Goal: Find specific page/section: Find specific page/section

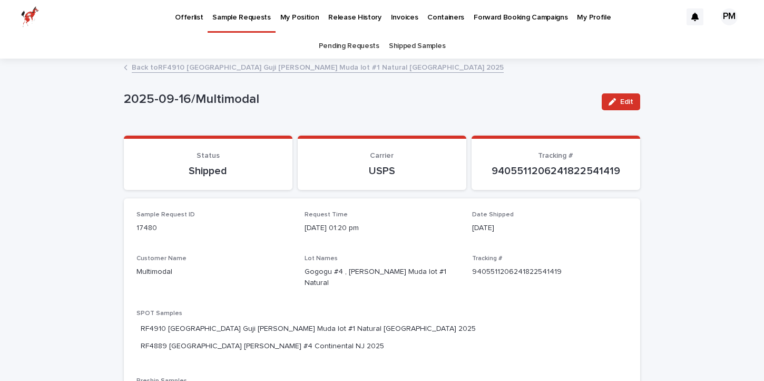
click at [513, 169] on p "9405511206241822541419" at bounding box center [555, 170] width 143 height 13
copy p "9405511206241822541419"
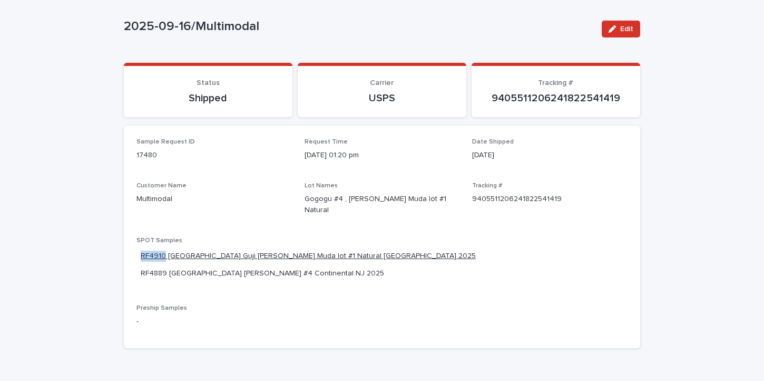
drag, startPoint x: 137, startPoint y: 242, endPoint x: 163, endPoint y: 242, distance: 26.4
click at [163, 248] on span "RF4910 [GEOGRAPHIC_DATA] Guji [PERSON_NAME] Muda lot #1 Natural [GEOGRAPHIC_DAT…" at bounding box center [309, 255] width 344 height 15
copy link "RF4910"
click at [237, 269] on div "Sample Request ID 17480 Request Time 9/16/2025 01:20 pm Date Shipped 09/16/2025…" at bounding box center [382, 236] width 491 height 197
click at [208, 250] on link "RF4910 [GEOGRAPHIC_DATA] Guji [PERSON_NAME] Muda lot #1 Natural [GEOGRAPHIC_DAT…" at bounding box center [308, 255] width 335 height 11
